Goal: Task Accomplishment & Management: Use online tool/utility

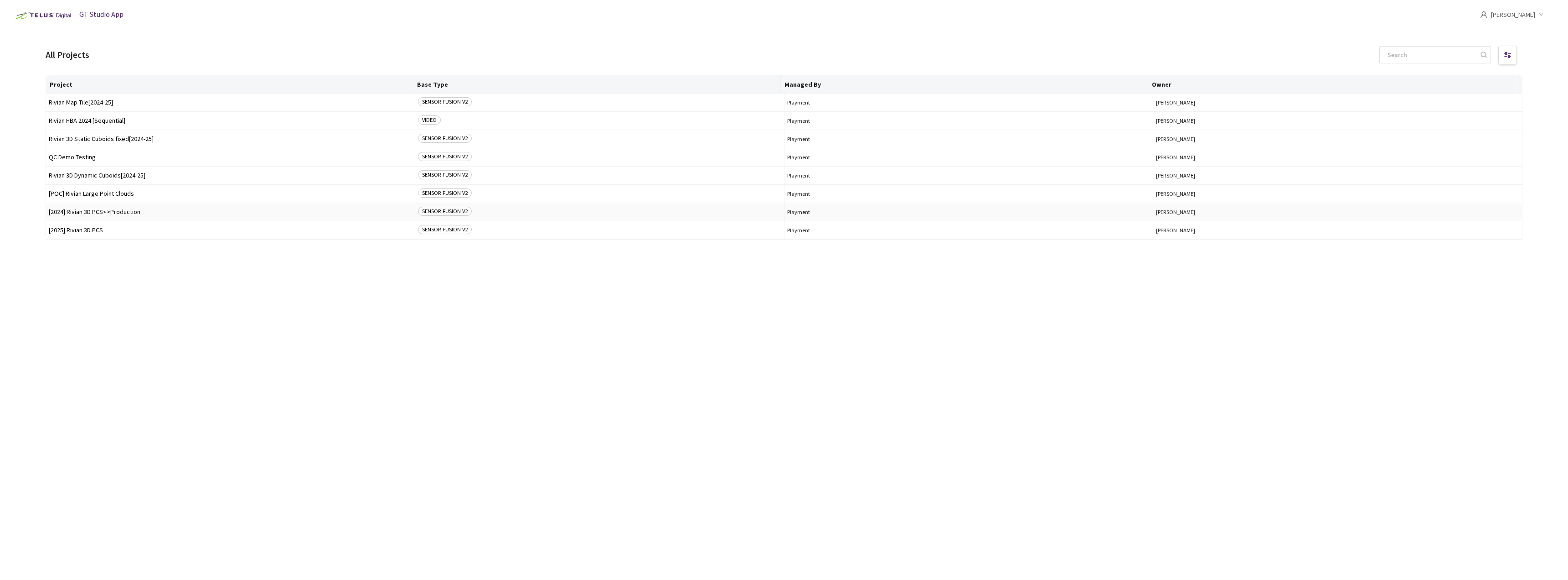
click at [92, 214] on span "[2024] Rivian 3D PCS<>Production" at bounding box center [230, 212] width 364 height 7
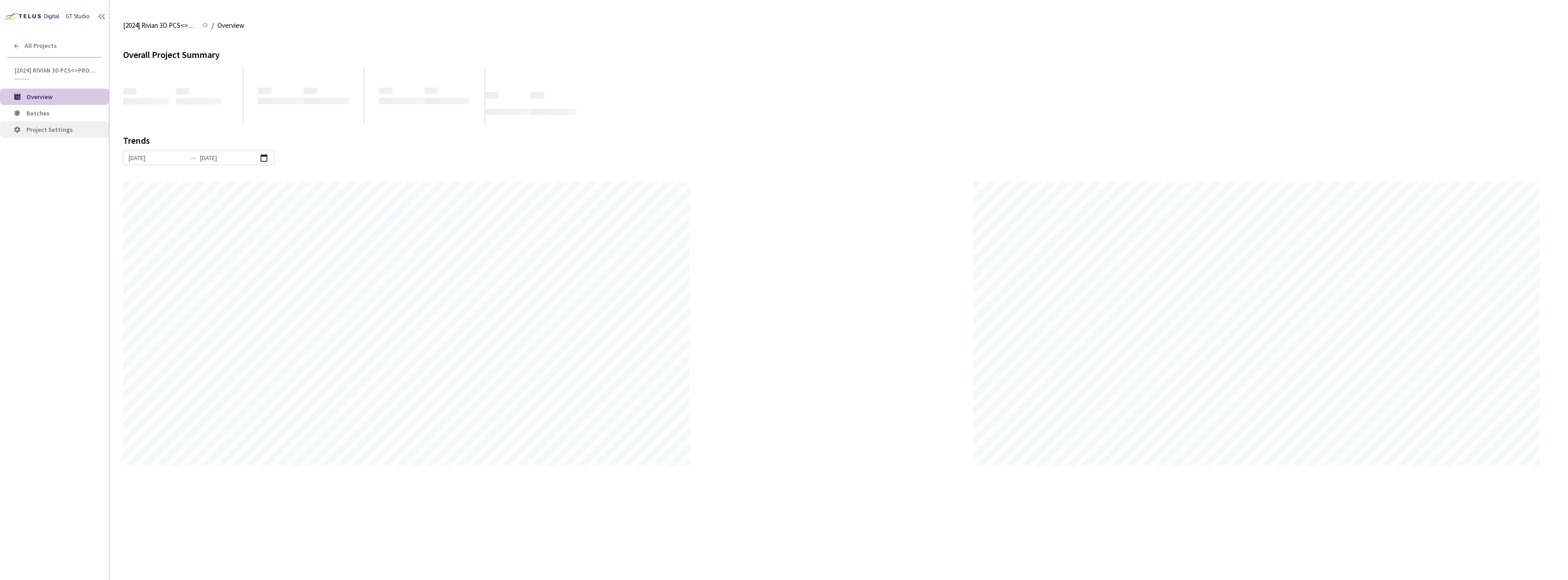
scroll to position [580, 1568]
click at [48, 41] on div "All Projects" at bounding box center [54, 46] width 109 height 19
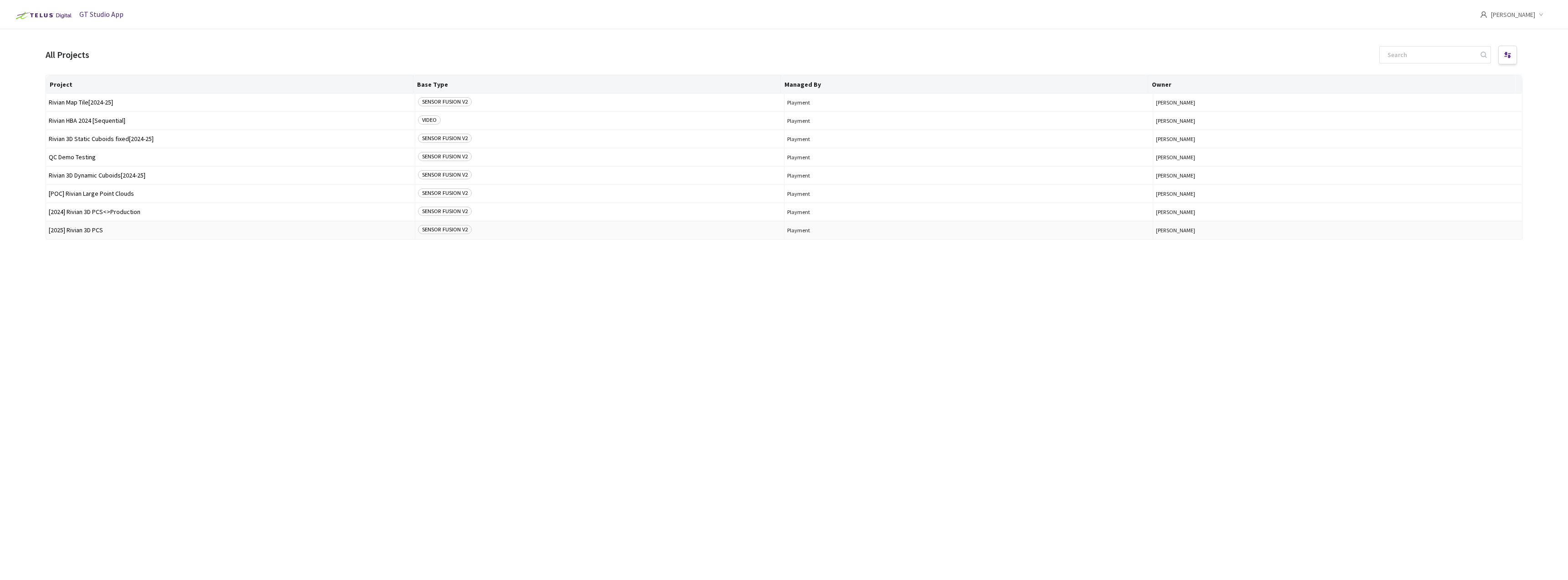
click at [96, 233] on span "[2025] Rivian 3D PCS" at bounding box center [230, 230] width 364 height 7
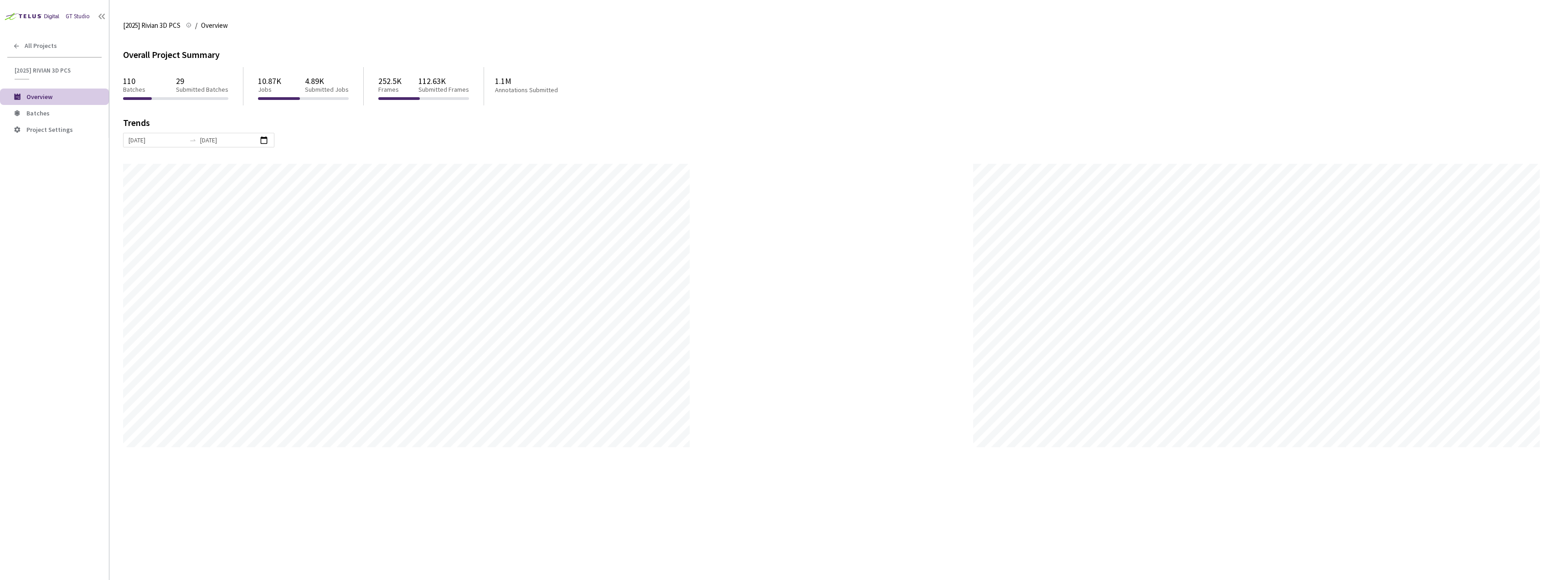
scroll to position [580, 1568]
click at [44, 122] on li "Project Settings" at bounding box center [54, 130] width 109 height 17
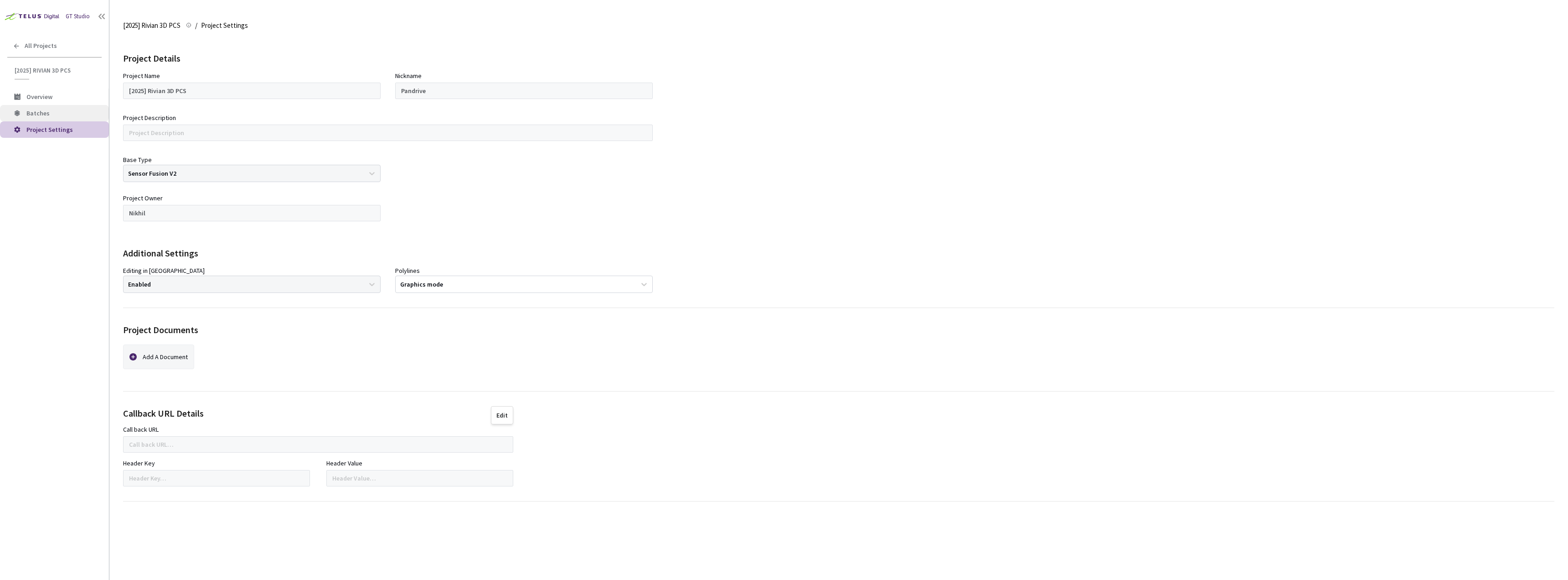
click at [45, 112] on span "Batches" at bounding box center [38, 113] width 24 height 8
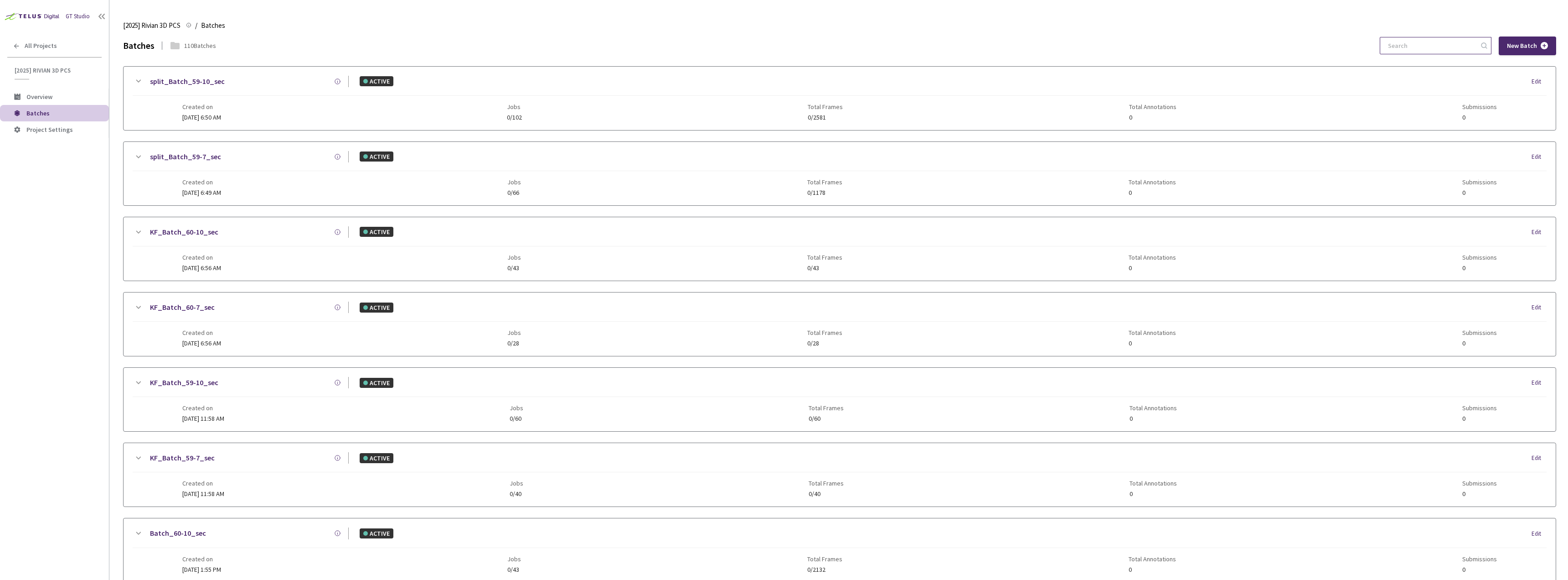
click at [1409, 49] on input at bounding box center [1431, 46] width 97 height 17
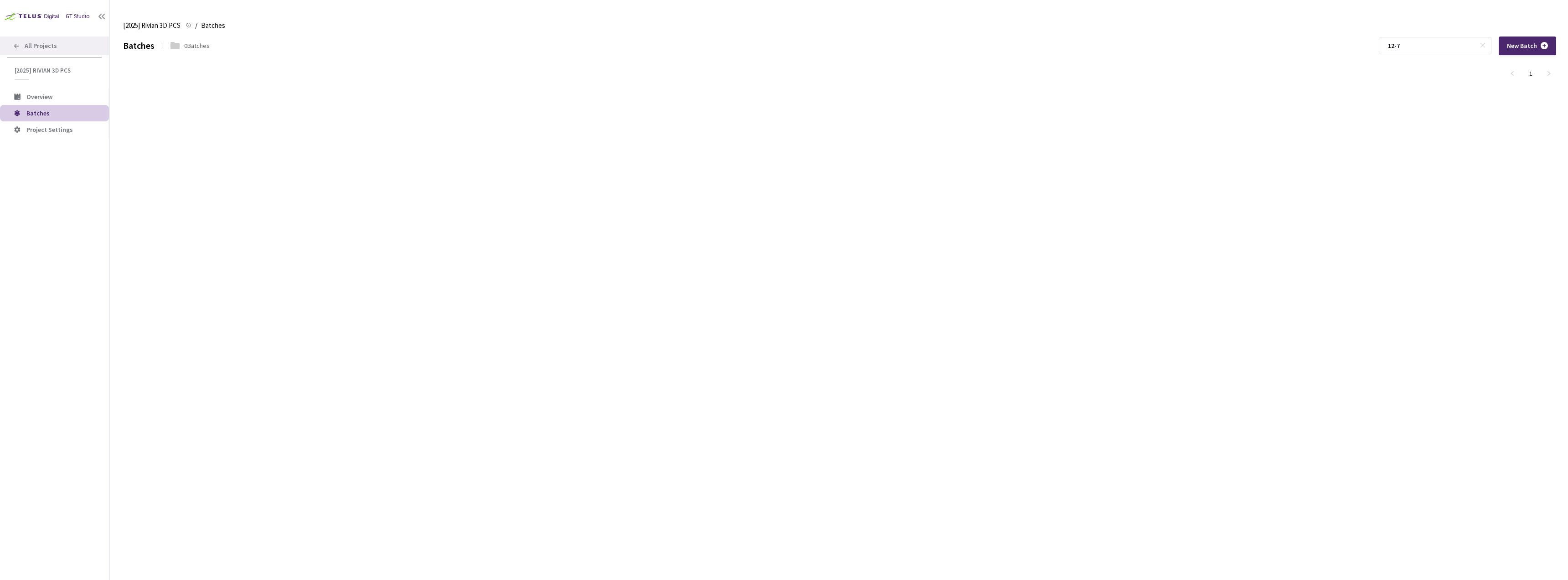
type input "12-7"
click at [42, 52] on div "All Projects" at bounding box center [54, 46] width 109 height 19
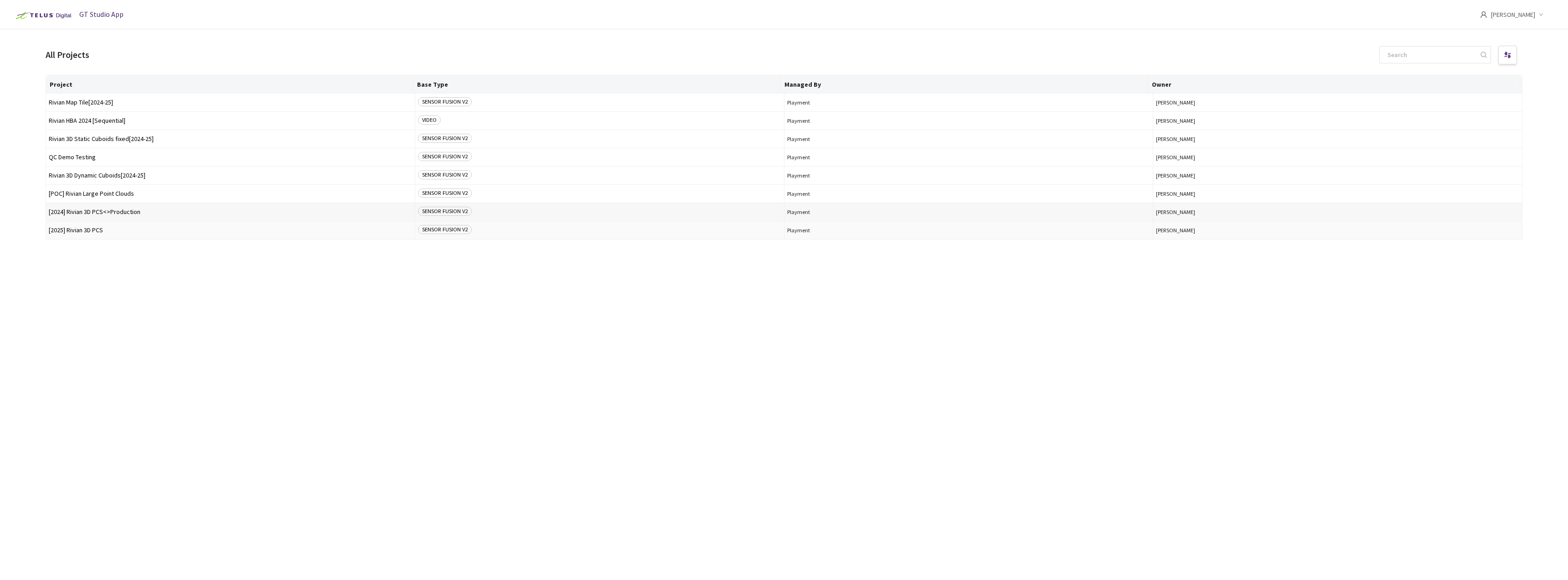
click at [109, 214] on span "[2024] Rivian 3D PCS<>Production" at bounding box center [230, 212] width 364 height 7
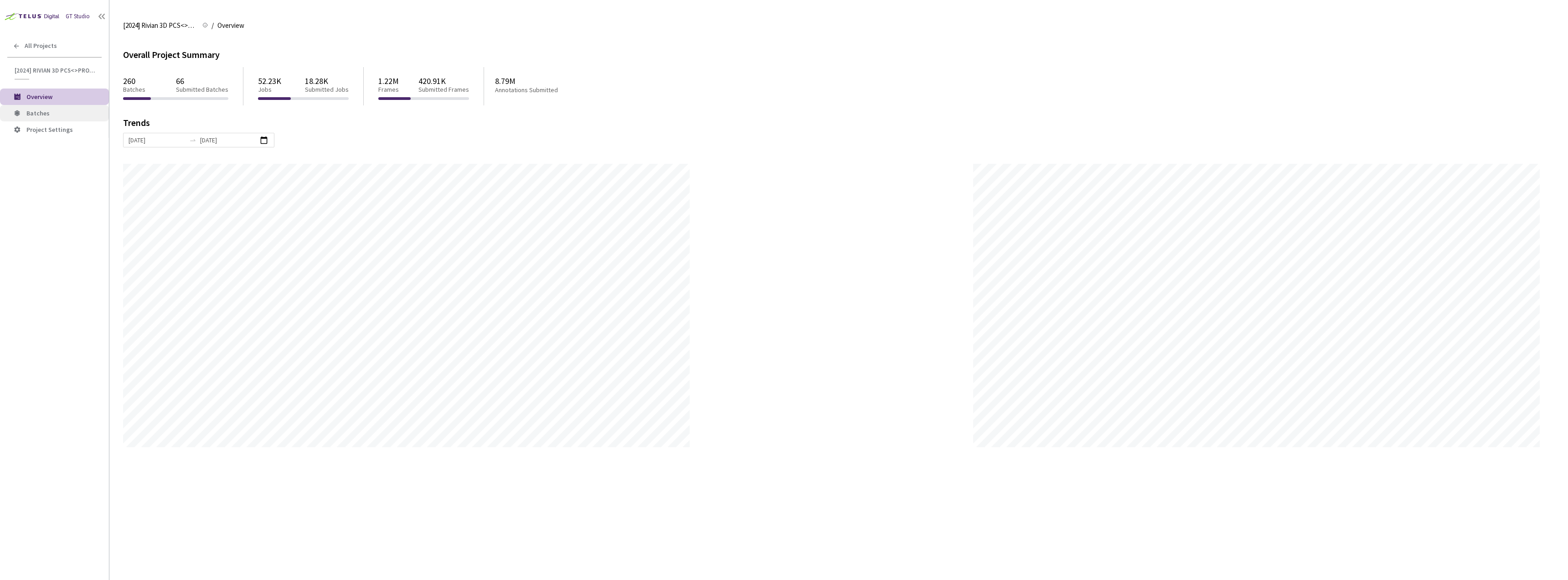
scroll to position [580, 1568]
click at [46, 116] on span "Batches" at bounding box center [38, 113] width 24 height 8
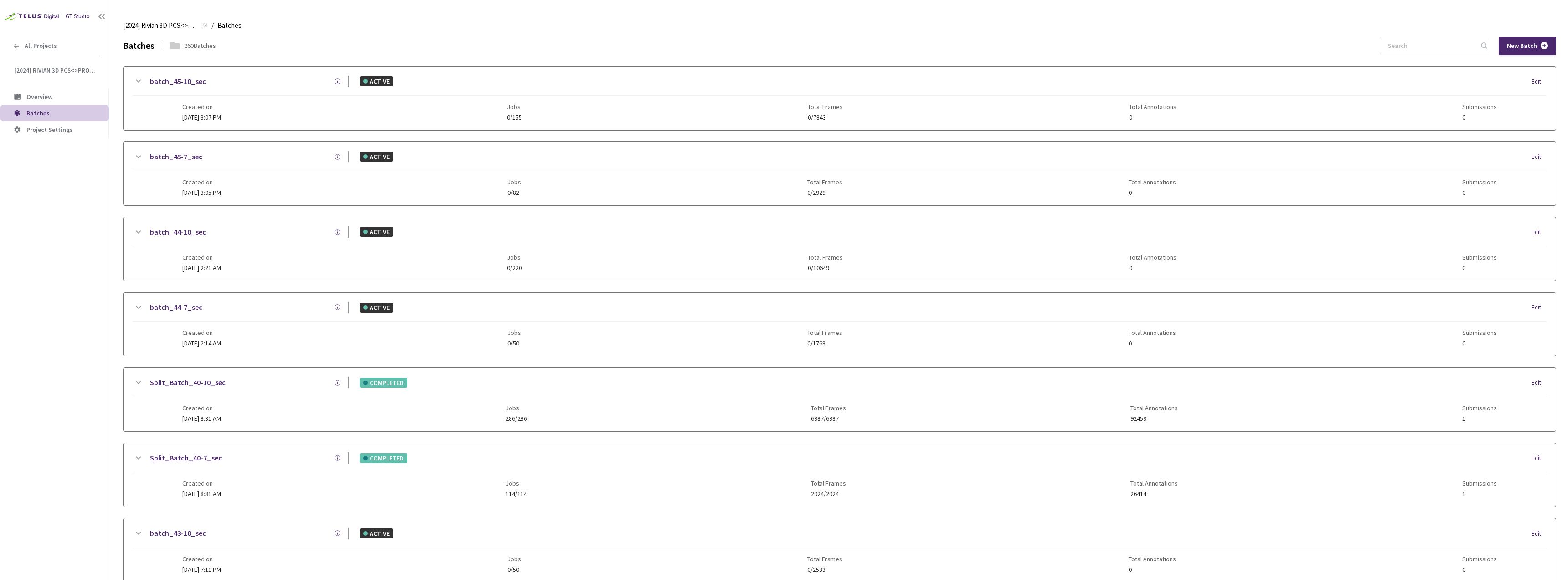
click at [1438, 49] on input at bounding box center [1431, 46] width 97 height 17
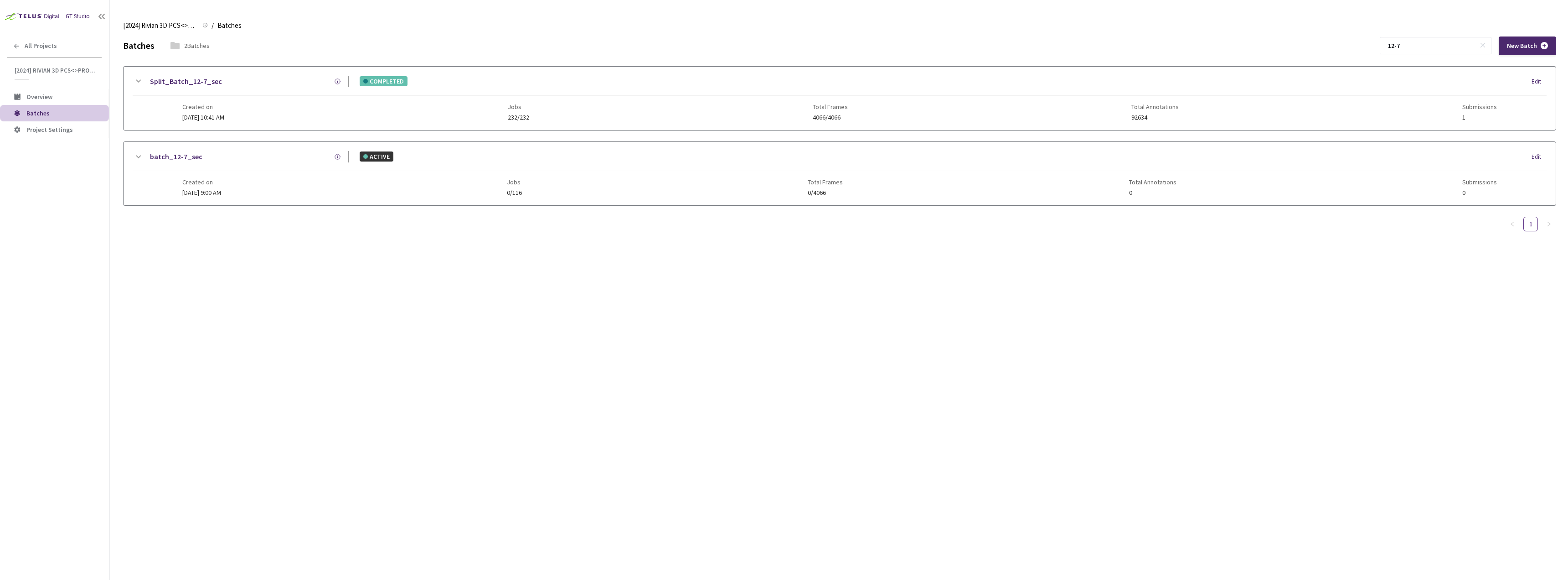
type input "12-7"
click at [265, 83] on div "Split_Batch_12-7_sec" at bounding box center [246, 81] width 205 height 11
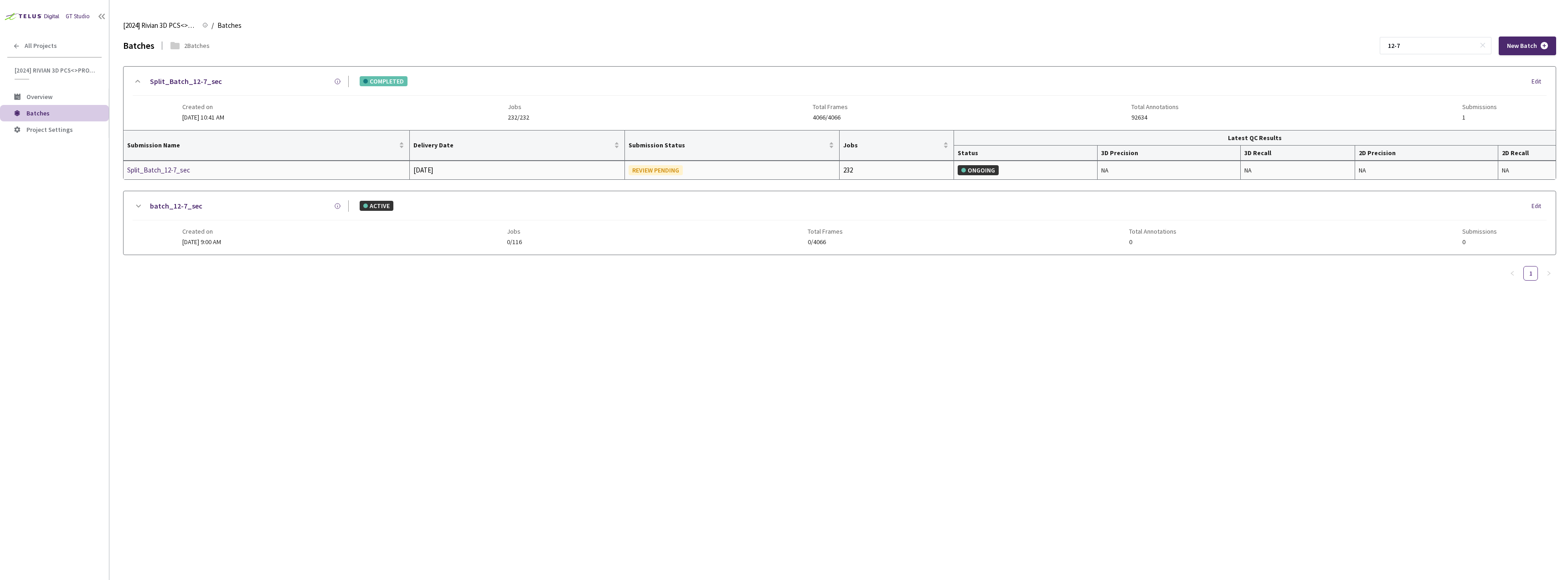
click at [158, 173] on div "Split_Batch_12-7_sec" at bounding box center [176, 170] width 97 height 11
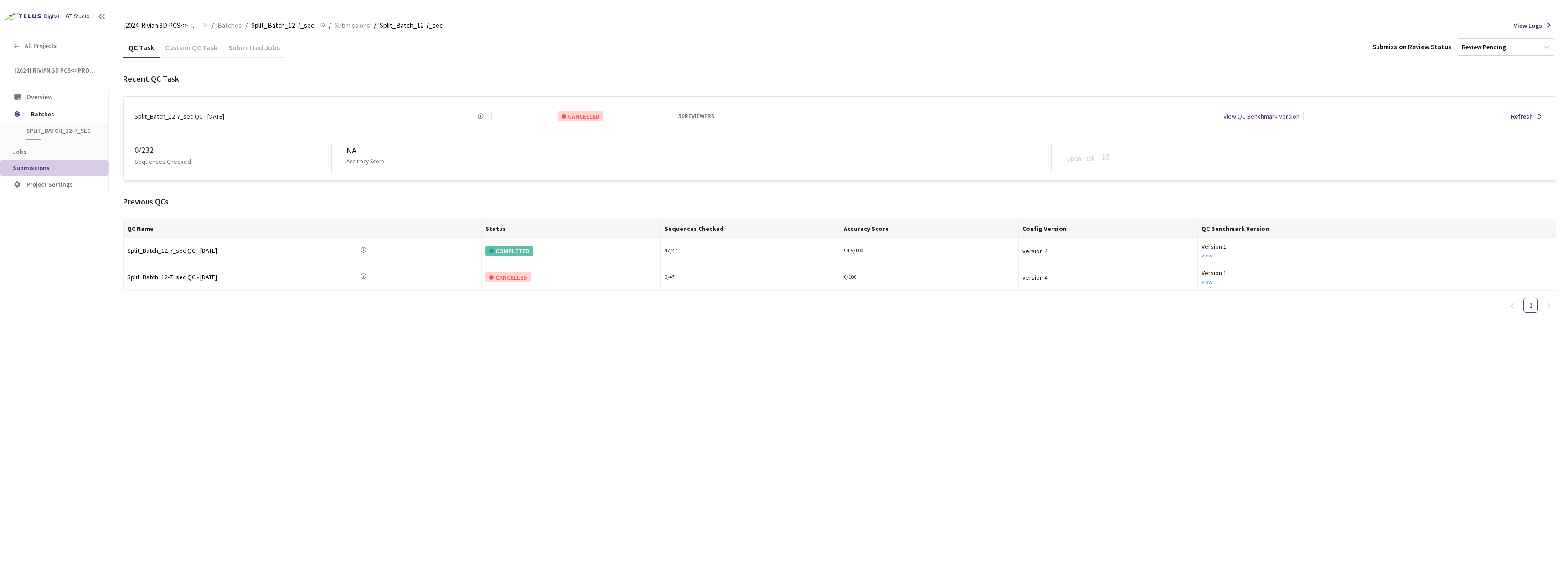
click at [191, 47] on div "Custom QC Task" at bounding box center [190, 51] width 63 height 15
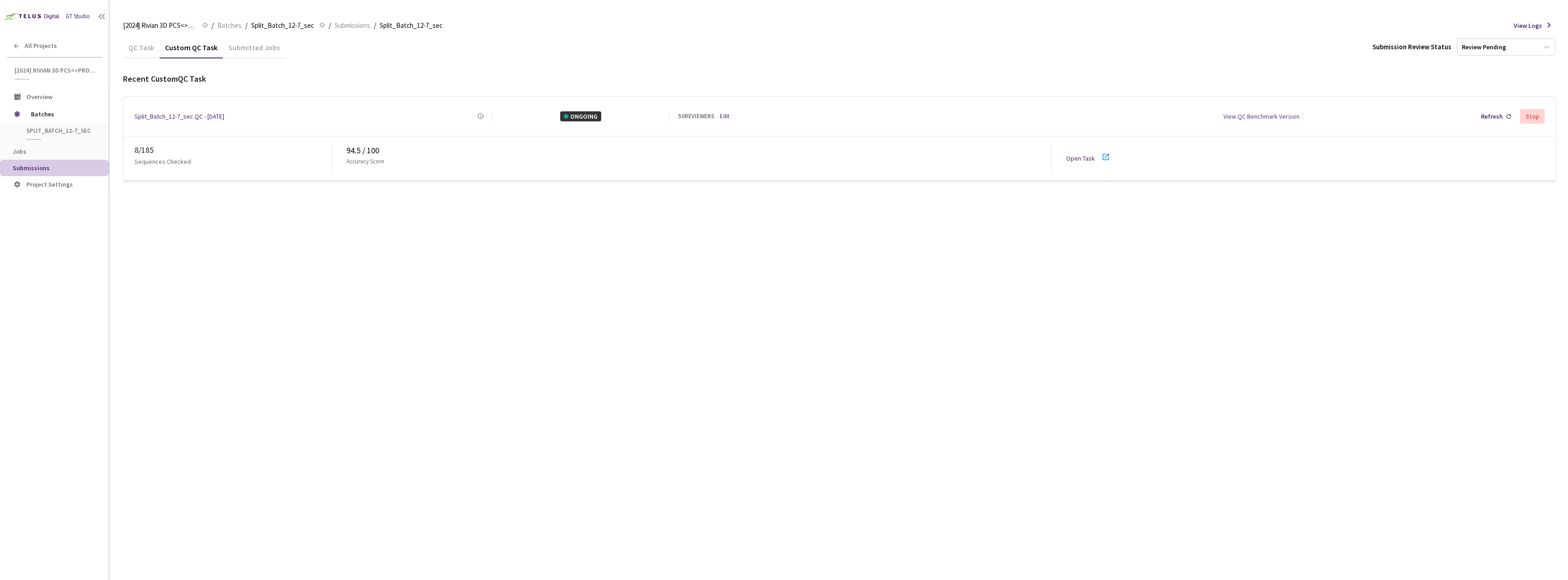
click at [150, 51] on div "QC Task" at bounding box center [141, 51] width 37 height 15
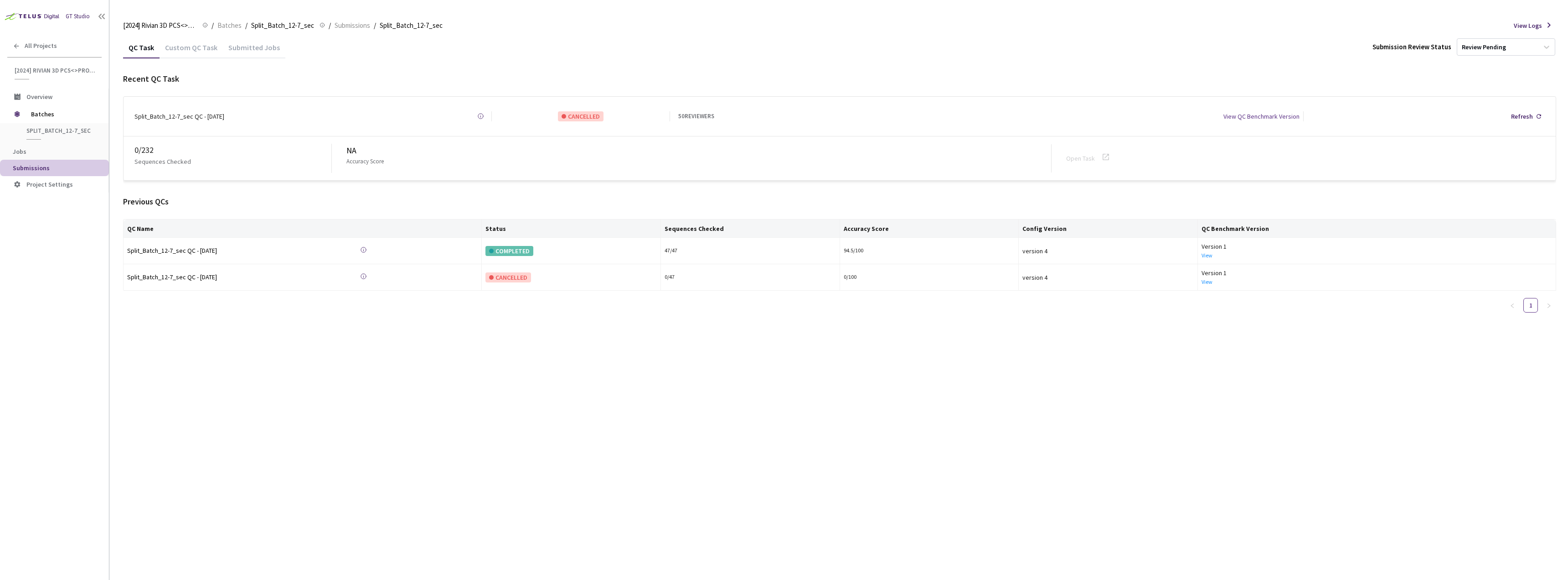
click at [194, 53] on div "Custom QC Task" at bounding box center [190, 51] width 63 height 15
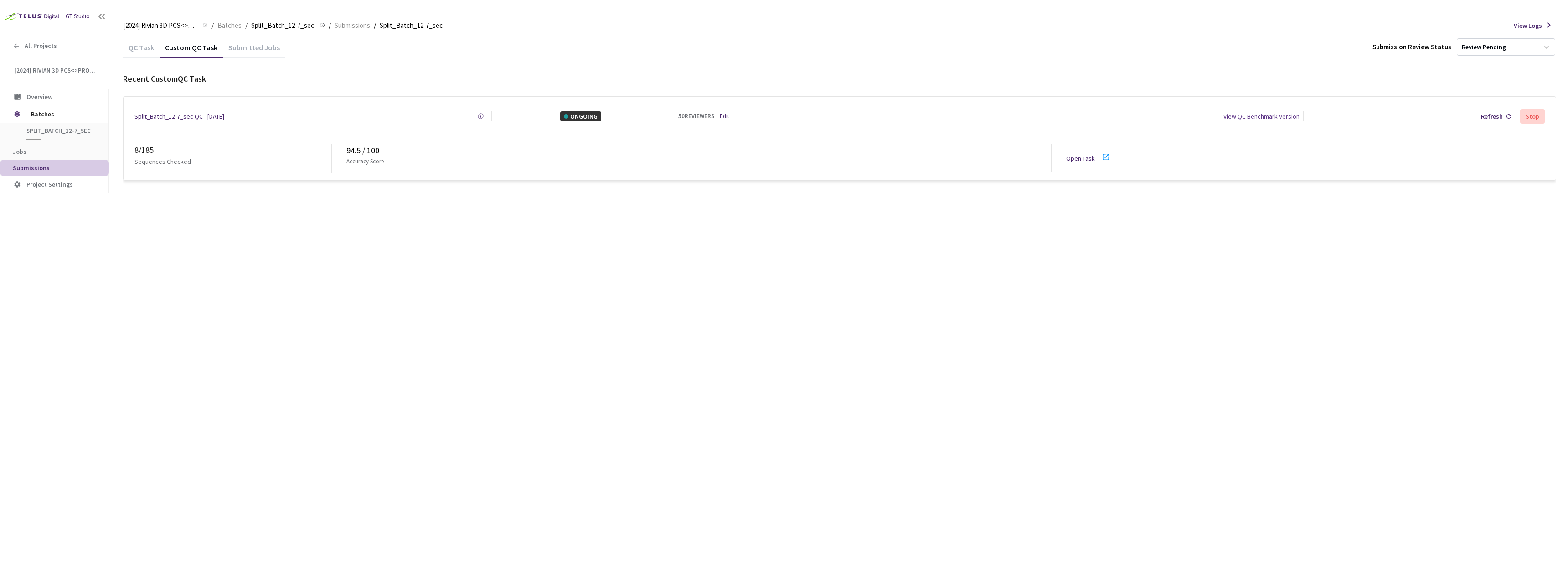
click at [1089, 154] on link "Open Task" at bounding box center [1080, 158] width 28 height 8
